Goal: Transaction & Acquisition: Purchase product/service

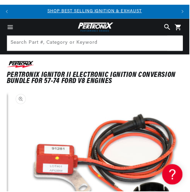
scroll to position [14, 0]
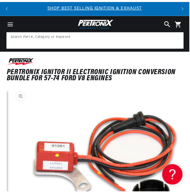
click at [83, 38] on input at bounding box center [95, 40] width 176 height 15
type input "electronic ignition for 1974 datsun 260z"
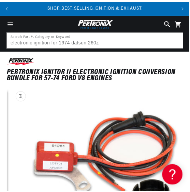
click at [172, 42] on icon "Search Part #, Category or Keyword" at bounding box center [175, 41] width 6 height 6
click at [176, 48] on button "Search Part #, Category or Keyword" at bounding box center [175, 40] width 15 height 15
click at [172, 39] on icon "Search Part #, Category or Keyword" at bounding box center [175, 41] width 6 height 6
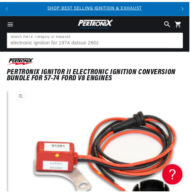
click at [186, 10] on button "Translation missing: en.sections.announcements.next_announcement" at bounding box center [183, 9] width 14 height 14
click at [184, 9] on icon "Translation missing: en.sections.announcements.next_announcement" at bounding box center [183, 8] width 2 height 3
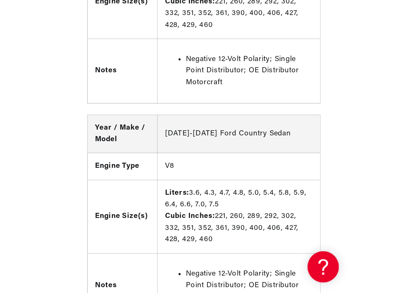
scroll to position [1170, 0]
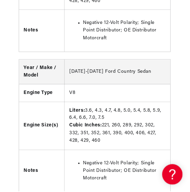
click at [48, 77] on th "Year / Make / Model" at bounding box center [42, 72] width 46 height 25
click at [34, 74] on th "Year / Make / Model" at bounding box center [42, 72] width 46 height 25
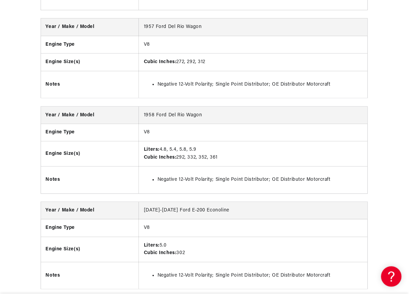
scroll to position [2651, 0]
